Goal: Information Seeking & Learning: Learn about a topic

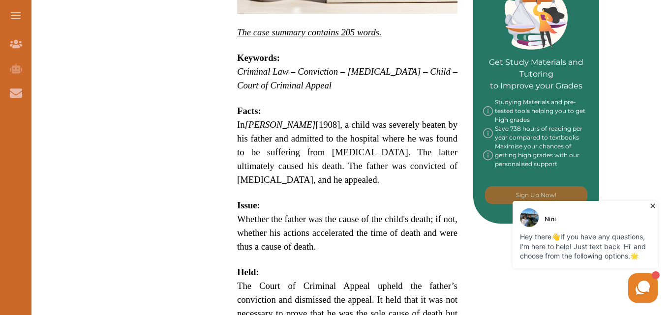
scroll to position [456, 0]
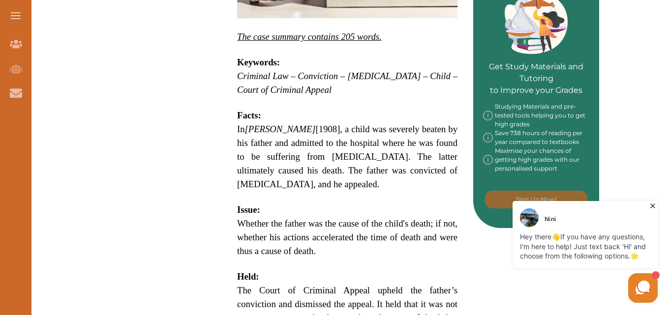
drag, startPoint x: 667, startPoint y: 132, endPoint x: 668, endPoint y: 138, distance: 6.6
click at [668, 138] on div "Want to secure high grades in Criminal Law ? We’ve created a FREE checklist for…" at bounding box center [347, 198] width 645 height 1056
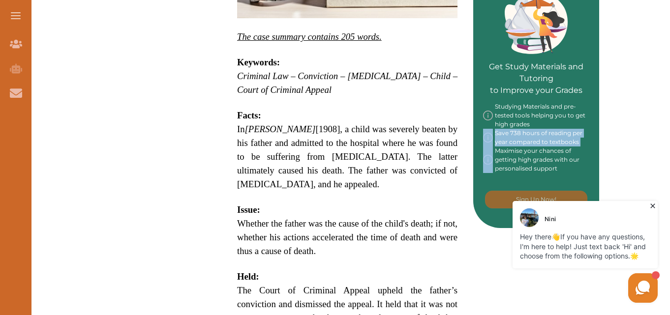
drag, startPoint x: 668, startPoint y: 138, endPoint x: 671, endPoint y: 164, distance: 25.7
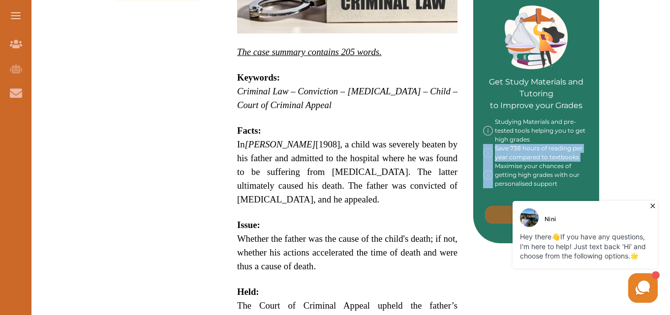
scroll to position [453, 0]
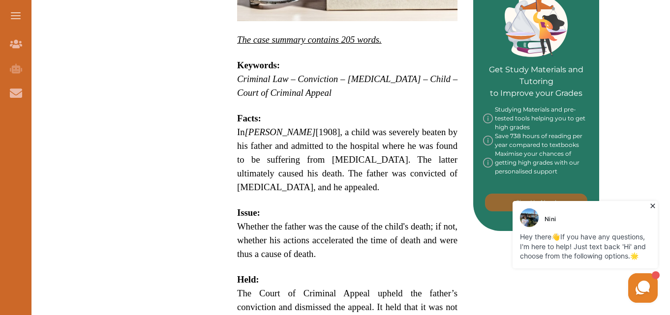
drag, startPoint x: 236, startPoint y: 52, endPoint x: 279, endPoint y: 73, distance: 47.9
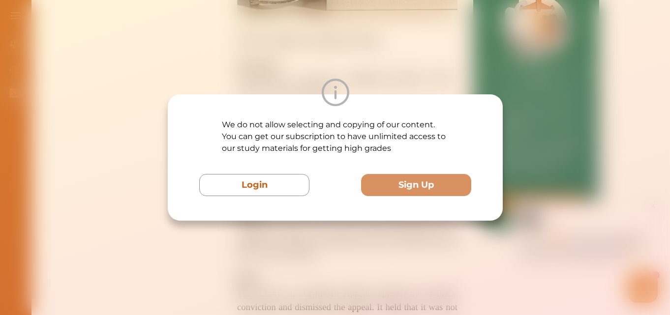
drag, startPoint x: 279, startPoint y: 73, endPoint x: 125, endPoint y: 109, distance: 157.9
click at [125, 109] on div "We do not allow selecting and copying of our content. You can get our subscript…" at bounding box center [335, 157] width 670 height 315
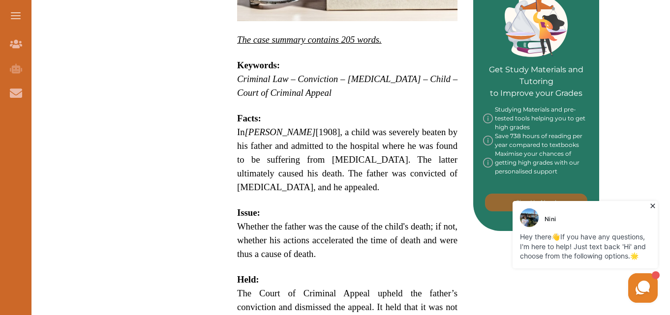
drag, startPoint x: 233, startPoint y: 47, endPoint x: 273, endPoint y: 73, distance: 47.6
click at [273, 73] on div "[PERSON_NAME] [1908] 2 KB 454 is a UK Criminal Law case concerning the accelera…" at bounding box center [347, 107] width 252 height 729
click at [272, 182] on button "Login" at bounding box center [254, 185] width 110 height 22
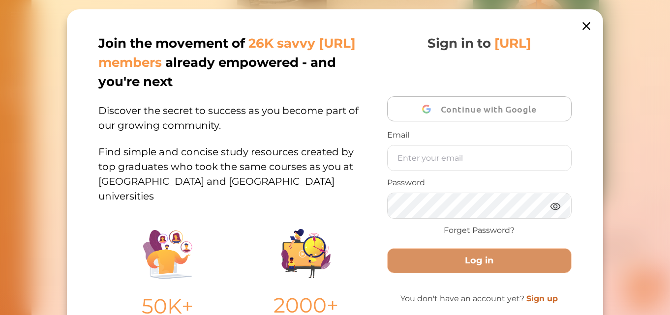
scroll to position [118, 0]
